Goal: Navigation & Orientation: Find specific page/section

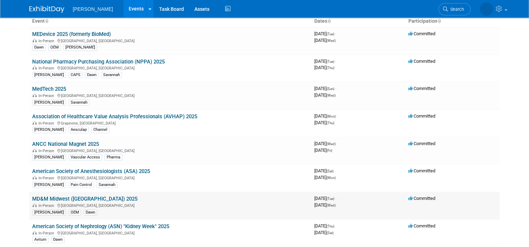
scroll to position [58, 0]
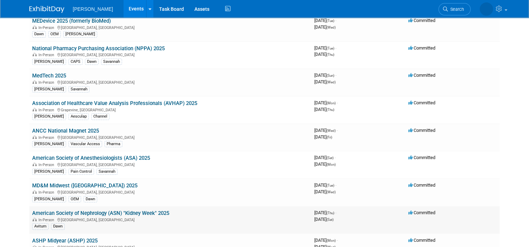
click at [125, 210] on link "American Society of Nephrology (ASN) "Kidney Week" 2025" at bounding box center [100, 213] width 137 height 6
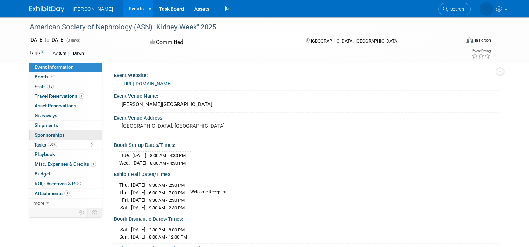
click at [57, 134] on span "Sponsorships 0" at bounding box center [50, 135] width 30 height 6
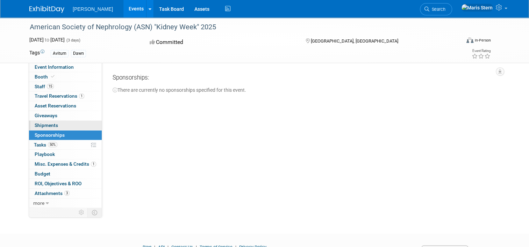
click at [55, 125] on link "0 Shipments 0" at bounding box center [65, 125] width 73 height 9
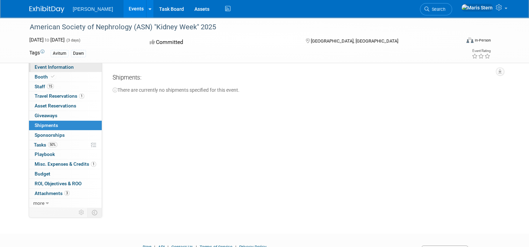
click at [51, 70] on link "Event Information" at bounding box center [65, 67] width 73 height 9
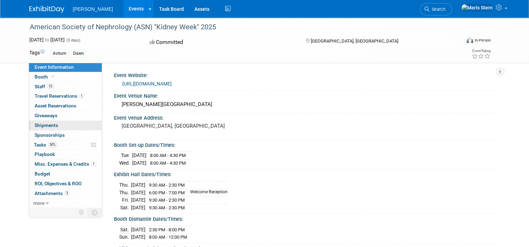
click at [48, 124] on span "Shipments 0" at bounding box center [46, 126] width 23 height 6
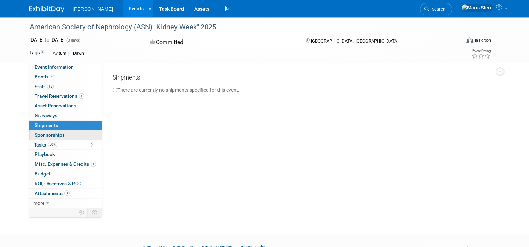
click at [48, 134] on span "Sponsorships 0" at bounding box center [50, 135] width 30 height 6
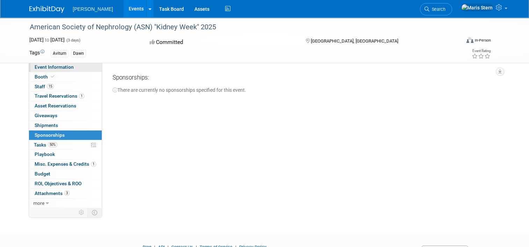
click at [49, 70] on span "Event Information" at bounding box center [54, 67] width 39 height 6
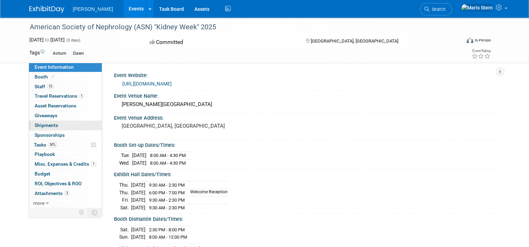
click at [50, 126] on span "Shipments 0" at bounding box center [46, 126] width 23 height 6
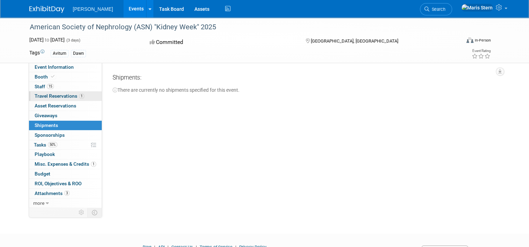
click at [58, 100] on link "1 Travel Reservations 1" at bounding box center [65, 96] width 73 height 9
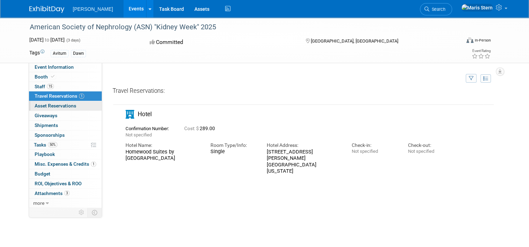
click at [58, 107] on span "Asset Reservations 0" at bounding box center [56, 106] width 42 height 6
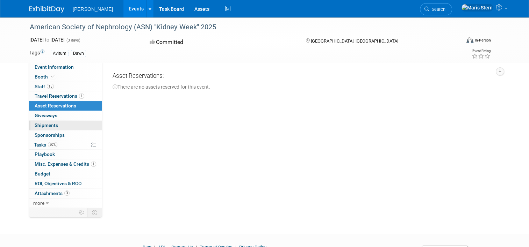
click at [57, 126] on link "0 Shipments 0" at bounding box center [65, 125] width 73 height 9
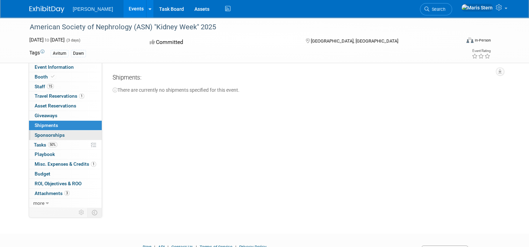
click at [58, 132] on span "Sponsorships 0" at bounding box center [50, 135] width 30 height 6
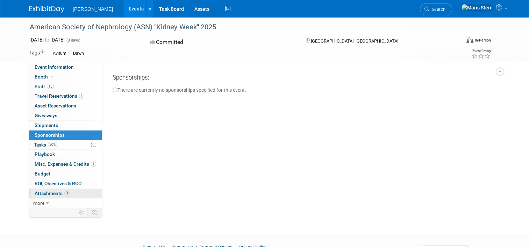
click at [56, 194] on span "Attachments 3" at bounding box center [52, 194] width 35 height 6
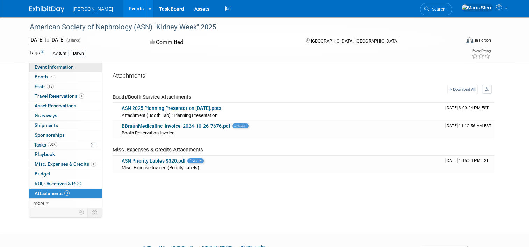
click at [47, 69] on span "Event Information" at bounding box center [54, 67] width 39 height 6
